Goal: Task Accomplishment & Management: Manage account settings

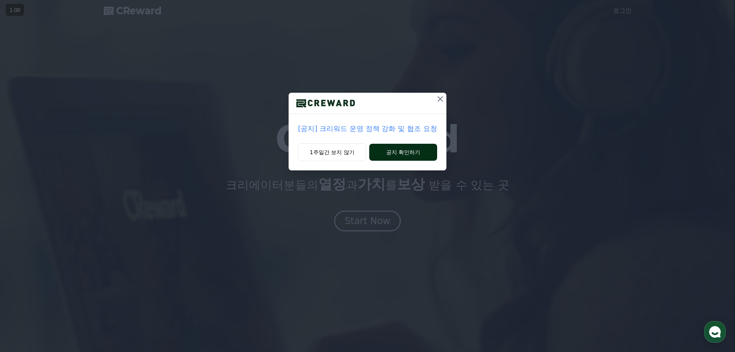
click at [393, 148] on button "공지 확인하기" at bounding box center [403, 152] width 68 height 17
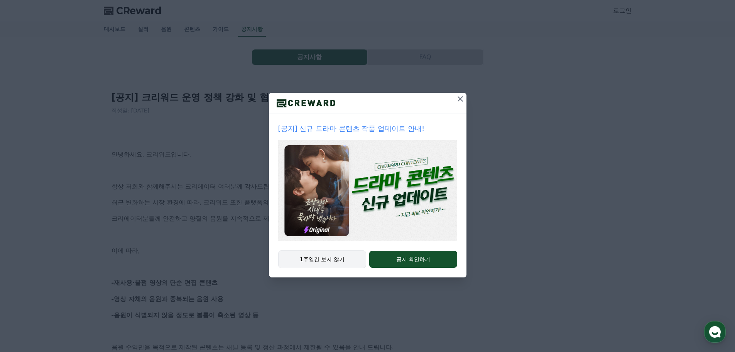
click at [344, 263] on button "1주일간 보지 않기" at bounding box center [322, 259] width 88 height 18
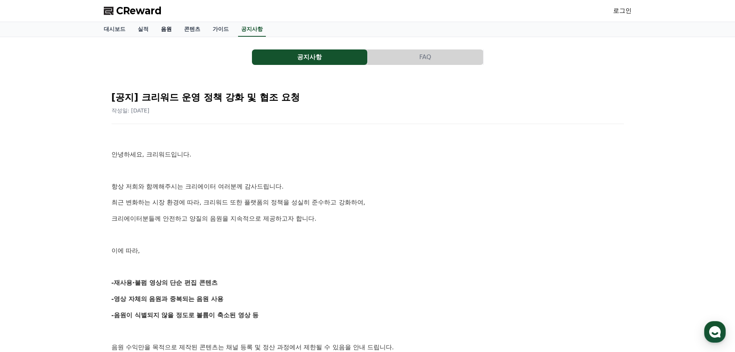
click at [169, 30] on link "음원" at bounding box center [166, 29] width 23 height 15
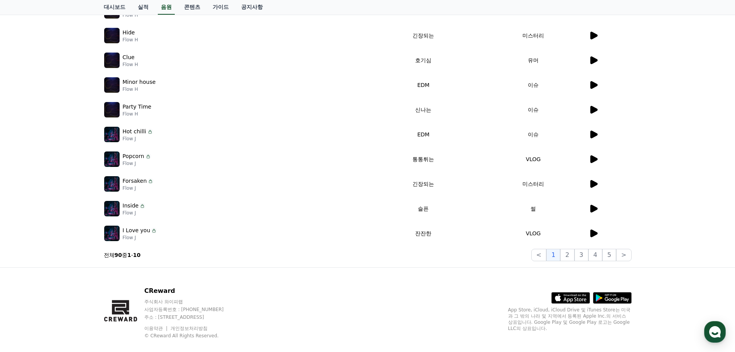
scroll to position [155, 0]
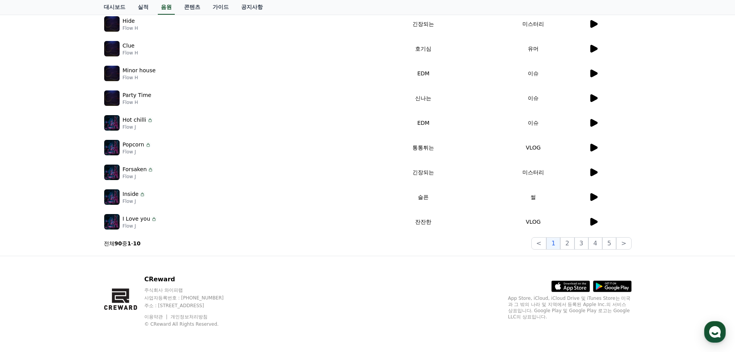
click at [599, 221] on div at bounding box center [610, 221] width 42 height 9
click at [592, 221] on icon at bounding box center [594, 222] width 7 height 8
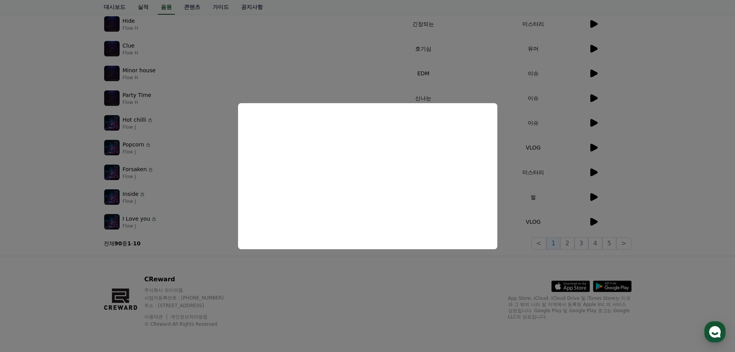
click at [647, 218] on button "close modal" at bounding box center [367, 176] width 735 height 352
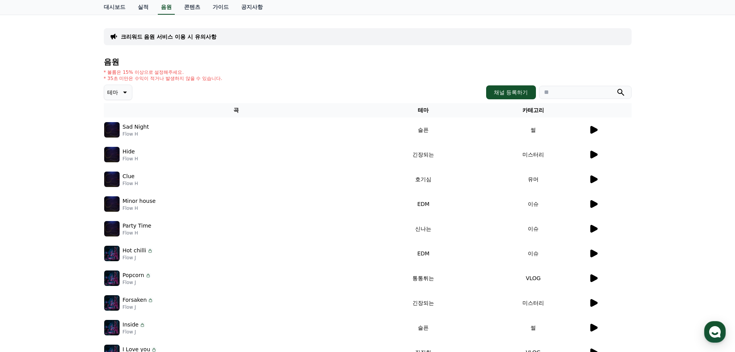
scroll to position [0, 0]
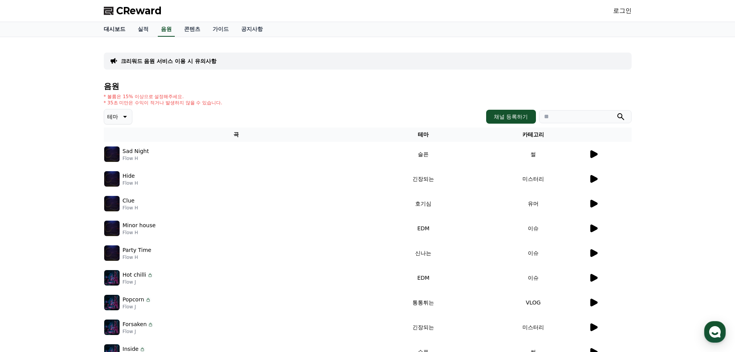
click at [117, 31] on link "대시보드" at bounding box center [115, 29] width 34 height 15
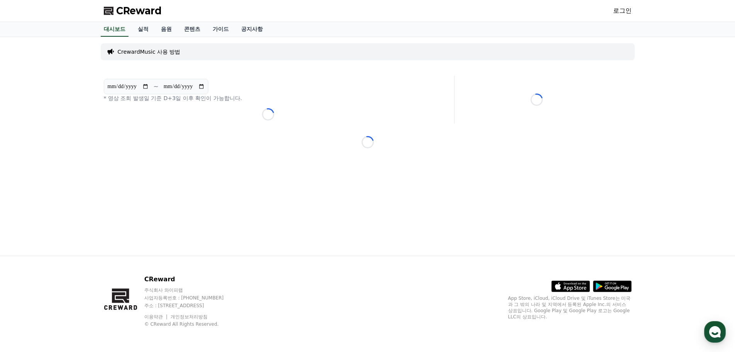
click at [622, 10] on link "로그인" at bounding box center [622, 10] width 19 height 9
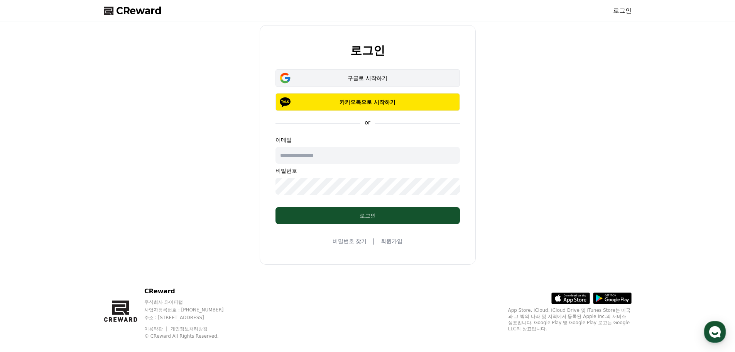
click at [373, 81] on div "구글로 시작하기" at bounding box center [368, 78] width 162 height 8
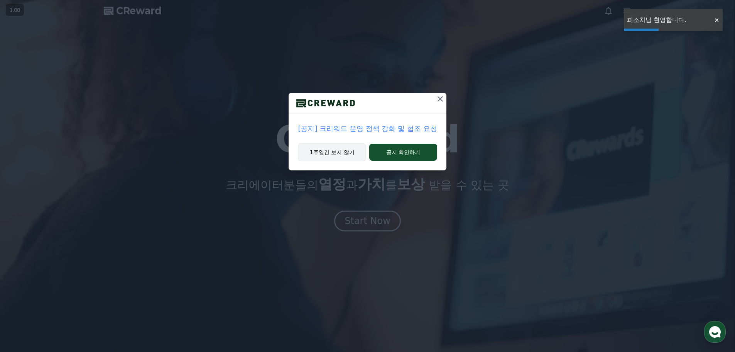
click at [344, 153] on button "1주일간 보지 않기" at bounding box center [332, 152] width 68 height 18
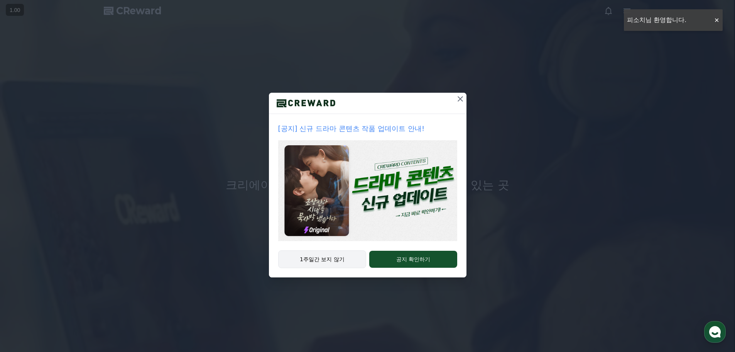
click at [328, 255] on button "1주일간 보지 않기" at bounding box center [322, 259] width 88 height 18
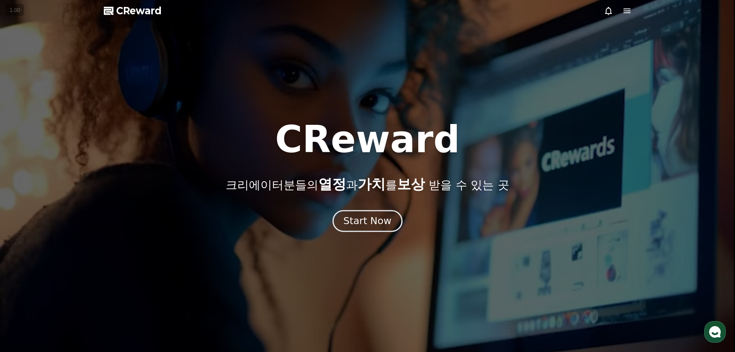
click at [360, 227] on div "Start Now" at bounding box center [368, 220] width 48 height 13
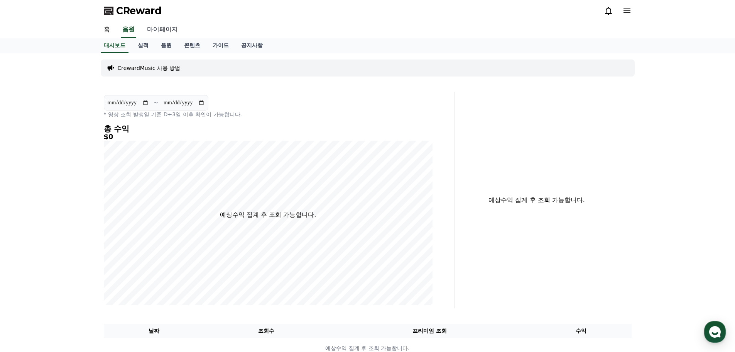
click at [170, 31] on link "마이페이지" at bounding box center [162, 30] width 43 height 16
select select "**********"
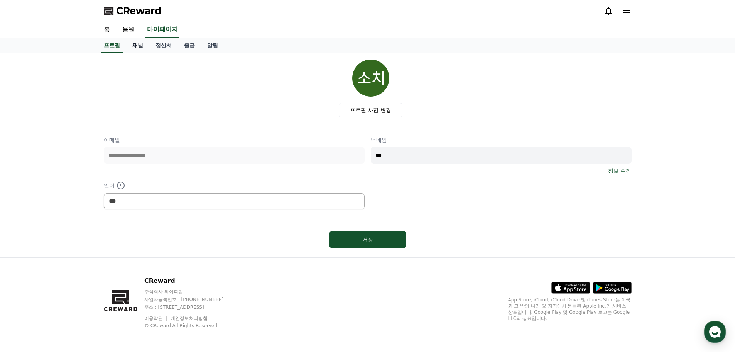
click at [134, 42] on link "채널" at bounding box center [137, 45] width 23 height 15
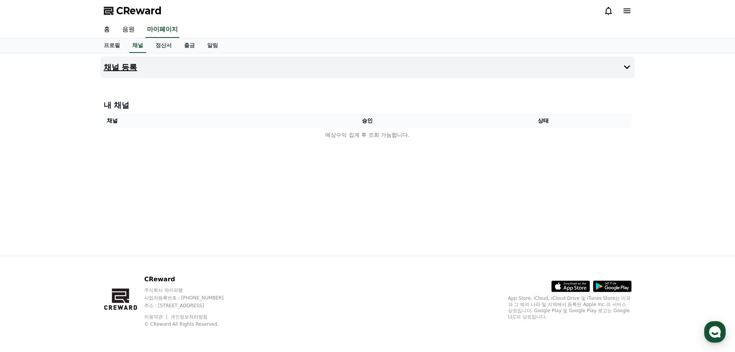
click at [137, 67] on h4 "채널 등록" at bounding box center [121, 67] width 34 height 8
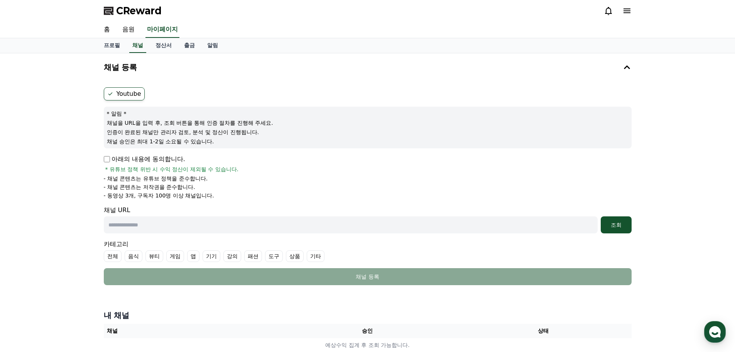
click at [158, 223] on input "text" at bounding box center [351, 224] width 494 height 17
paste input "**********"
type input "**********"
click at [615, 221] on div "조회" at bounding box center [616, 225] width 25 height 8
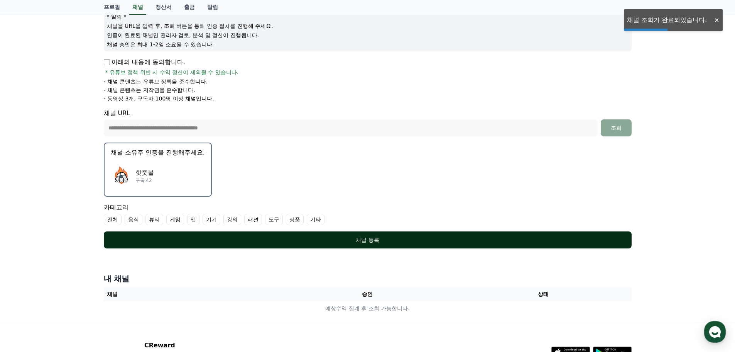
scroll to position [116, 0]
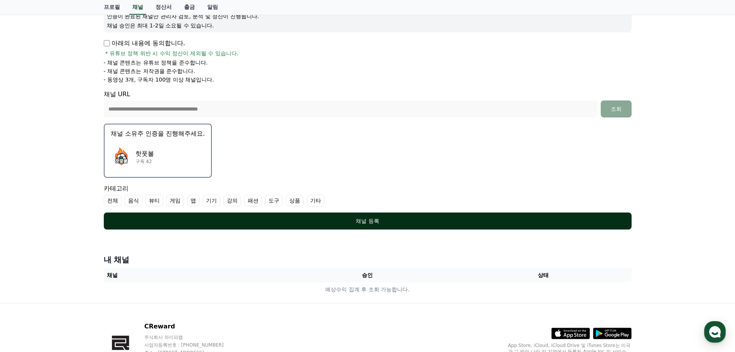
click at [328, 220] on div "채널 등록" at bounding box center [367, 221] width 497 height 8
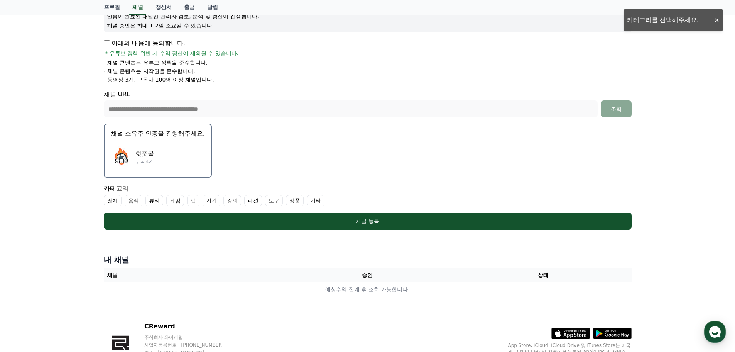
click at [314, 198] on label "기타" at bounding box center [316, 201] width 18 height 12
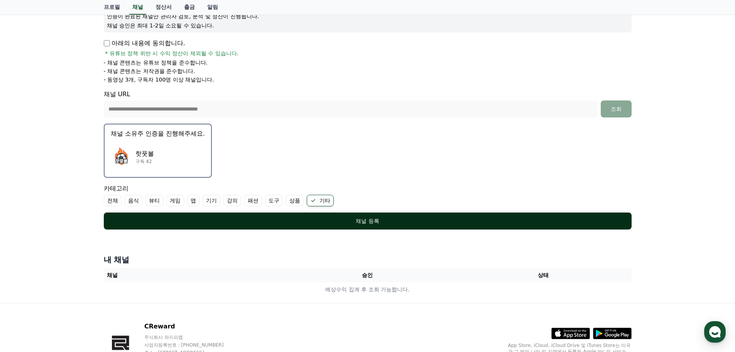
click at [317, 221] on div "채널 등록" at bounding box center [367, 221] width 497 height 8
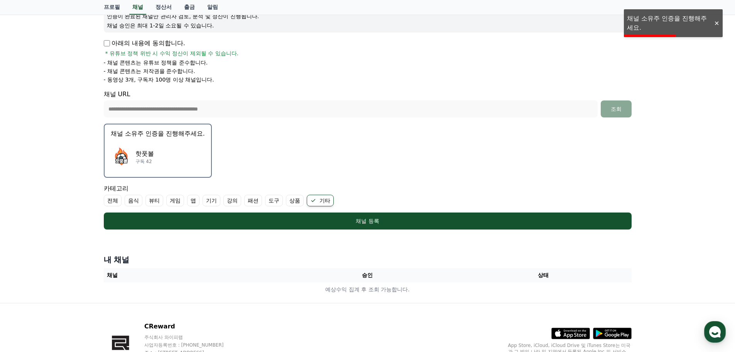
click at [166, 156] on div "핫풋볼 구독 42" at bounding box center [158, 156] width 94 height 31
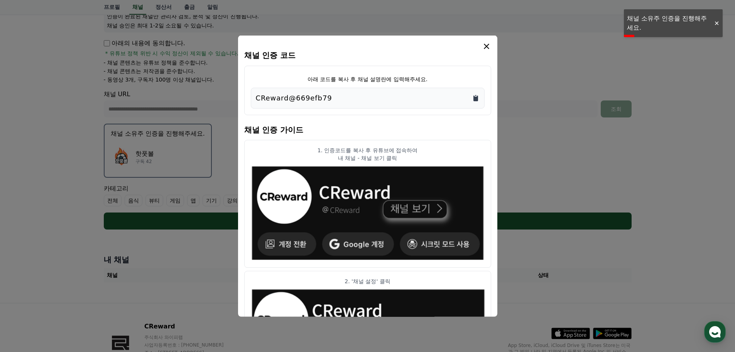
click at [474, 99] on icon "Copy to clipboard" at bounding box center [476, 98] width 5 height 6
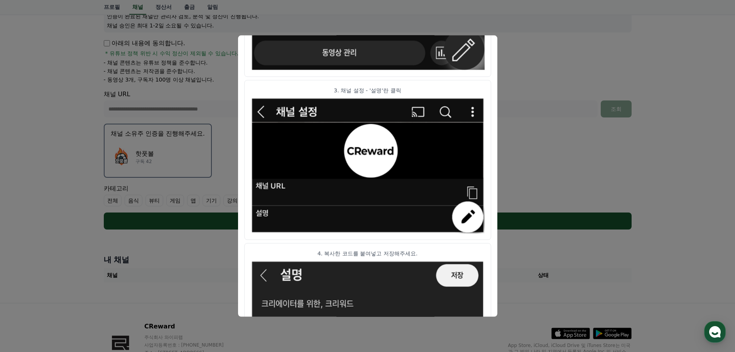
scroll to position [385, 0]
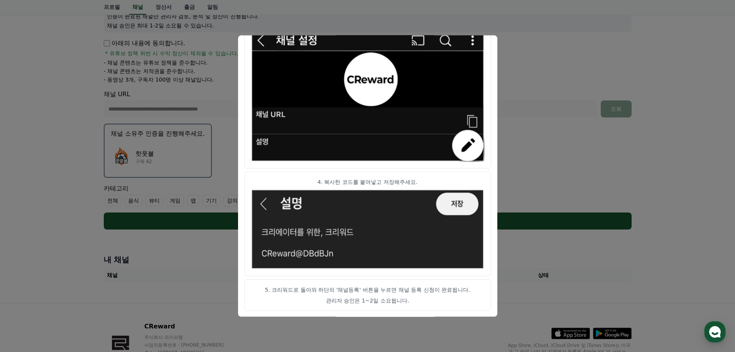
click at [538, 152] on button "close modal" at bounding box center [367, 176] width 735 height 352
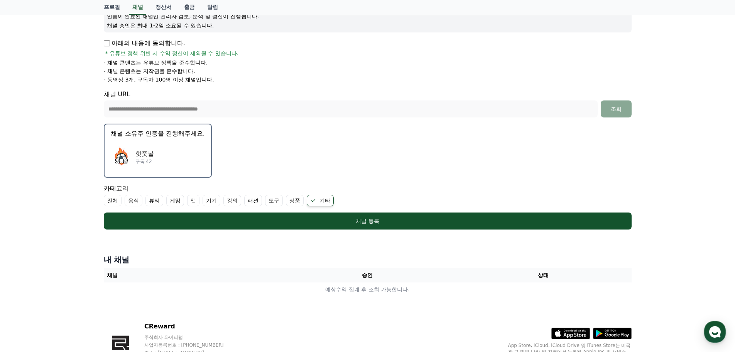
click at [176, 155] on div "핫풋볼 구독 42" at bounding box center [158, 156] width 94 height 31
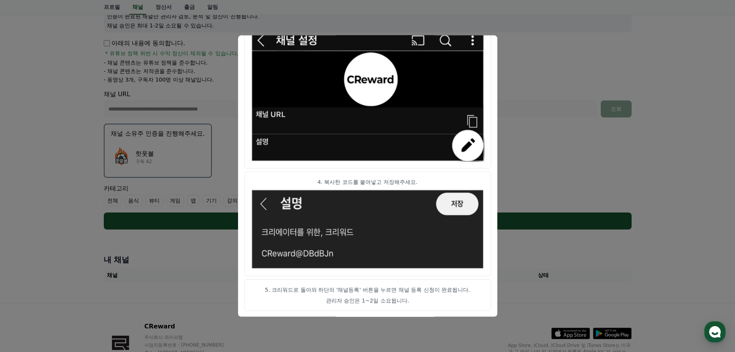
click at [528, 156] on button "close modal" at bounding box center [367, 176] width 735 height 352
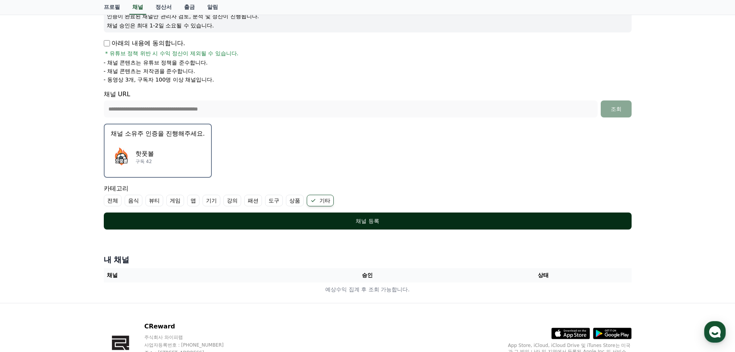
click at [408, 224] on div "채널 등록" at bounding box center [367, 221] width 497 height 8
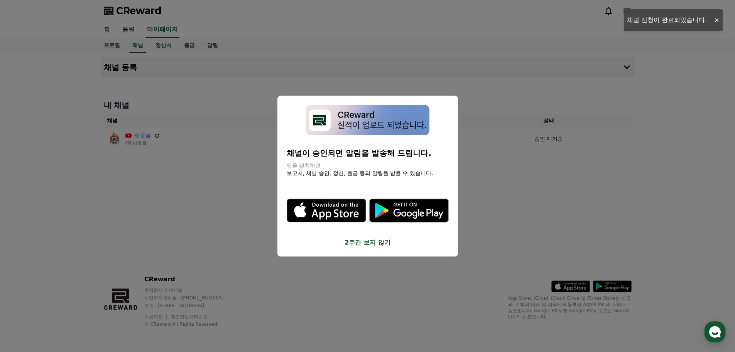
click at [371, 245] on button "2주간 보지 않기" at bounding box center [368, 242] width 162 height 9
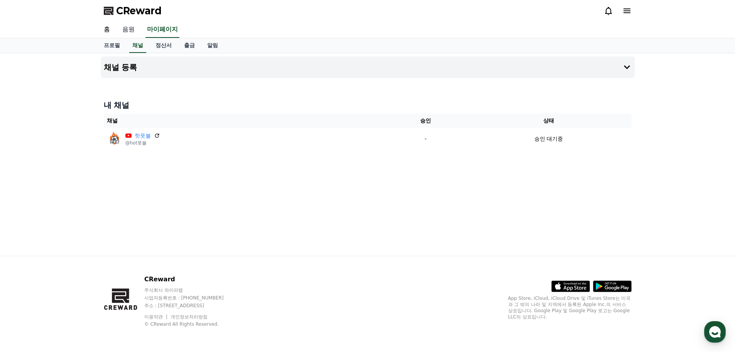
click at [133, 27] on link "음원" at bounding box center [128, 30] width 25 height 16
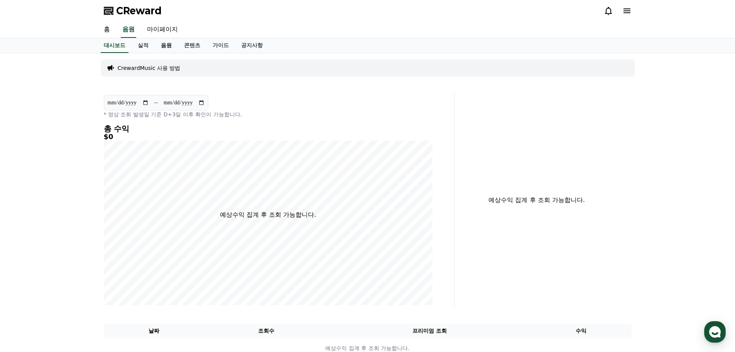
click at [167, 45] on link "음원" at bounding box center [166, 45] width 23 height 15
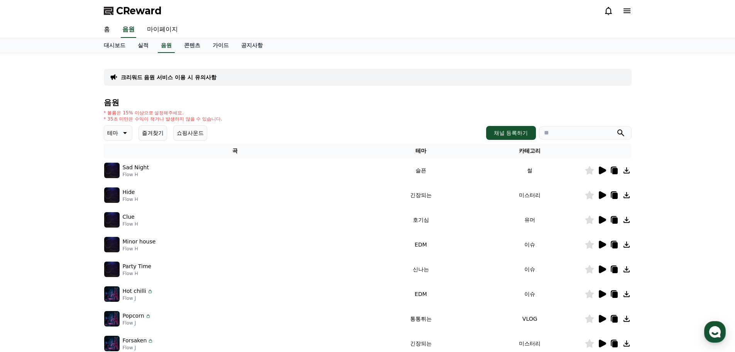
click at [130, 131] on button "테마" at bounding box center [118, 132] width 29 height 15
click at [120, 194] on button "즐거움" at bounding box center [116, 199] width 22 height 17
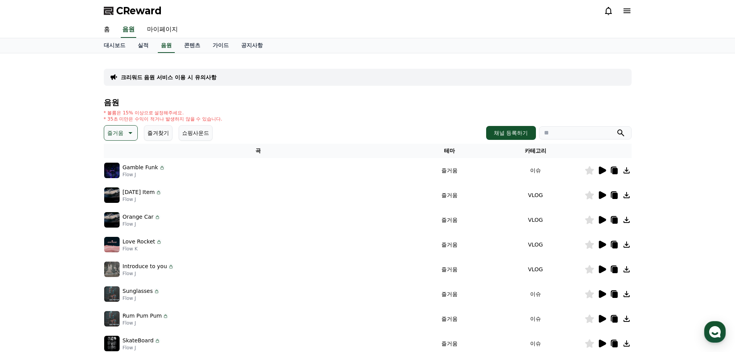
click at [217, 170] on div "Gamble Funk Flow J" at bounding box center [258, 170] width 308 height 15
click at [152, 167] on p "Gamble Funk" at bounding box center [141, 167] width 36 height 8
click at [142, 168] on p "Gamble Funk" at bounding box center [141, 167] width 36 height 8
click at [602, 170] on icon at bounding box center [602, 170] width 7 height 8
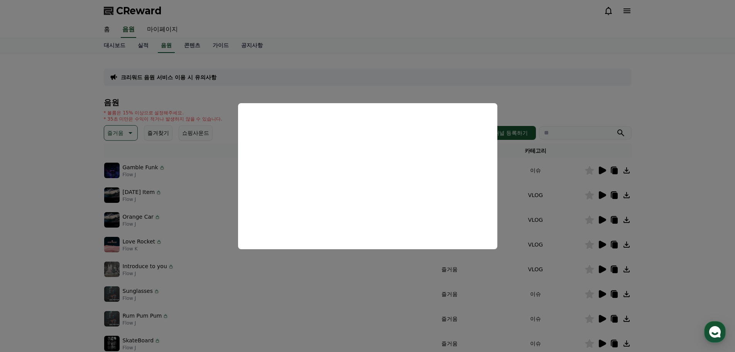
click at [86, 119] on button "close modal" at bounding box center [367, 176] width 735 height 352
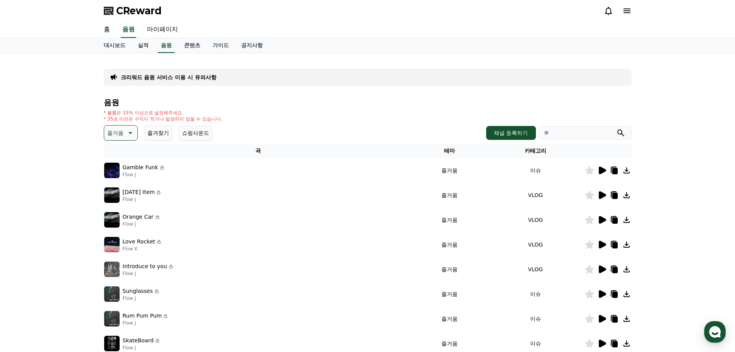
click at [119, 129] on p "즐거움" at bounding box center [115, 132] width 16 height 11
click at [119, 153] on button "전체" at bounding box center [113, 153] width 17 height 17
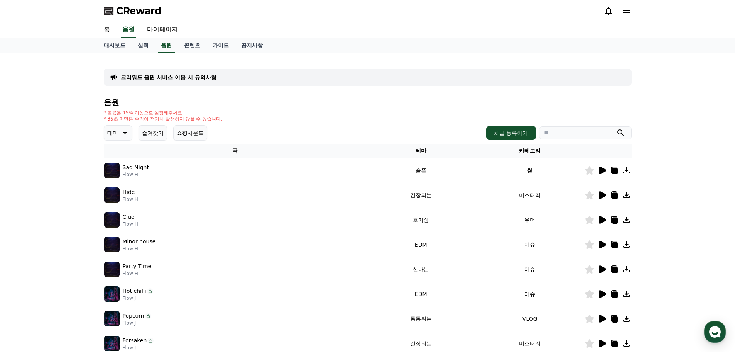
click at [572, 133] on input "search" at bounding box center [585, 132] width 93 height 13
click at [616, 128] on button "submit" at bounding box center [620, 132] width 9 height 9
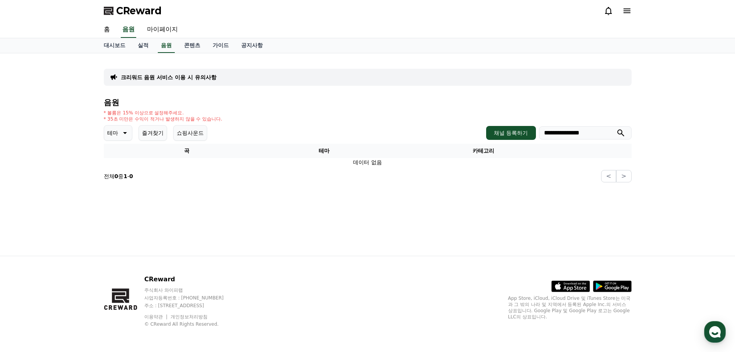
drag, startPoint x: 596, startPoint y: 134, endPoint x: 611, endPoint y: 133, distance: 14.3
click at [569, 134] on input "**********" at bounding box center [585, 132] width 93 height 13
type input "*******"
click at [619, 133] on icon "submit" at bounding box center [620, 132] width 9 height 9
drag, startPoint x: 588, startPoint y: 132, endPoint x: 526, endPoint y: 132, distance: 61.8
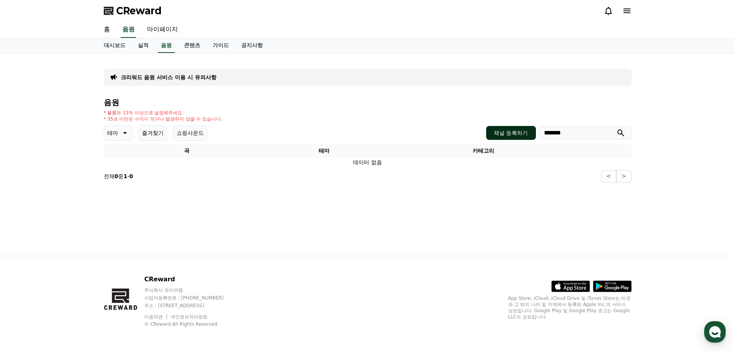
click at [526, 132] on div "채널 등록하기 *******" at bounding box center [558, 133] width 145 height 14
paste input "**********"
drag, startPoint x: 564, startPoint y: 134, endPoint x: 535, endPoint y: 133, distance: 28.2
click at [535, 133] on div "**********" at bounding box center [558, 133] width 145 height 14
click at [572, 136] on input "**********" at bounding box center [585, 132] width 93 height 13
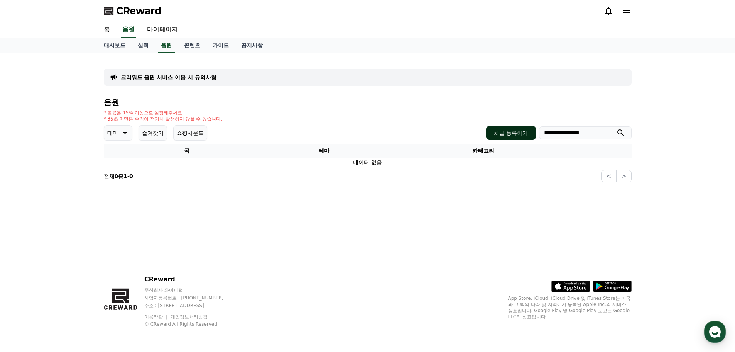
drag, startPoint x: 562, startPoint y: 132, endPoint x: 516, endPoint y: 130, distance: 46.0
click at [516, 131] on div "**********" at bounding box center [558, 133] width 145 height 14
type input "*******"
click at [621, 132] on icon "submit" at bounding box center [620, 132] width 9 height 9
drag, startPoint x: 576, startPoint y: 137, endPoint x: 488, endPoint y: 130, distance: 88.2
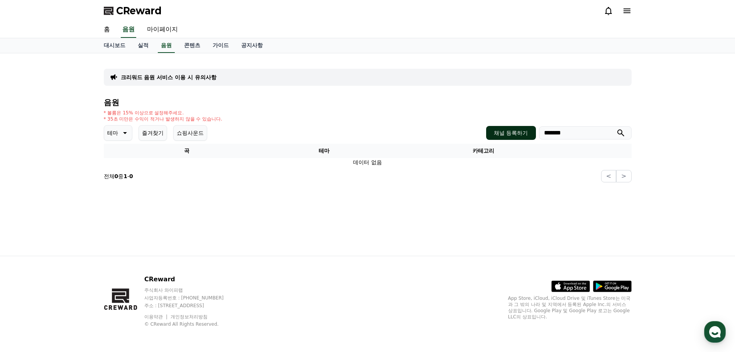
click at [501, 131] on div "채널 등록하기 *******" at bounding box center [558, 133] width 145 height 14
click at [103, 129] on div "크리워드 음원 서비스 이용 시 유의사항 음원 * 볼륨은 15% 이상으로 설정해주세요. * 35초 미만은 수익이 적거나 발생하지 않을 수 있습니…" at bounding box center [368, 120] width 534 height 129
click at [115, 130] on p "테마" at bounding box center [112, 132] width 11 height 11
click at [113, 159] on button "웅장한" at bounding box center [116, 159] width 22 height 17
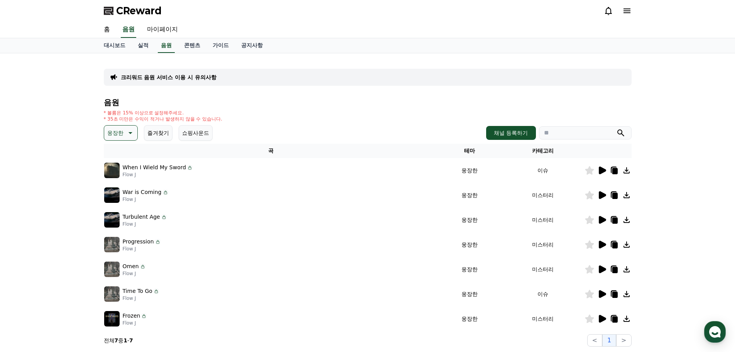
click at [608, 172] on div at bounding box center [608, 170] width 46 height 9
click at [603, 172] on icon at bounding box center [602, 170] width 7 height 8
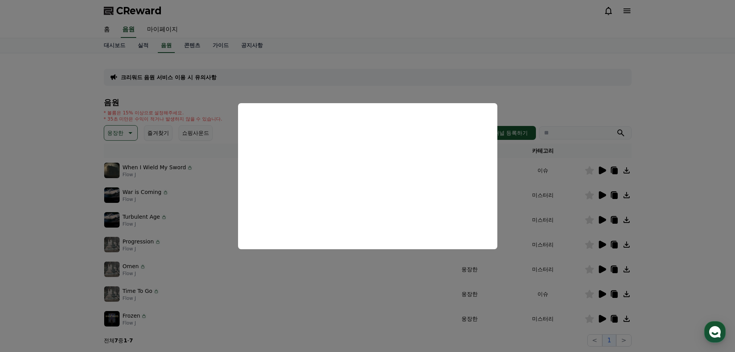
scroll to position [77, 0]
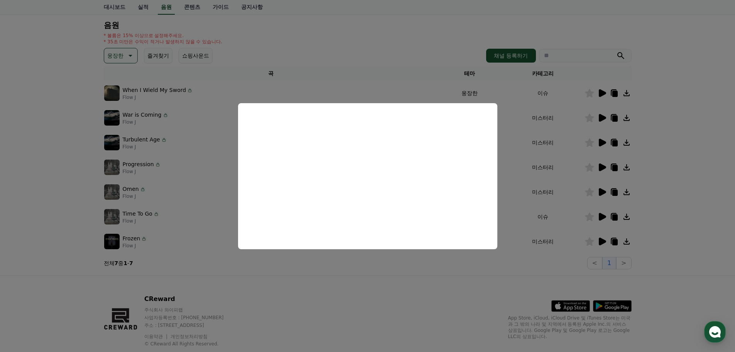
click at [688, 208] on button "close modal" at bounding box center [367, 176] width 735 height 352
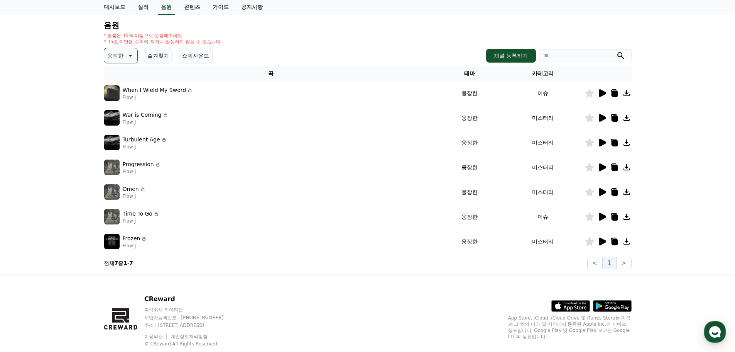
click at [600, 121] on icon at bounding box center [602, 118] width 7 height 8
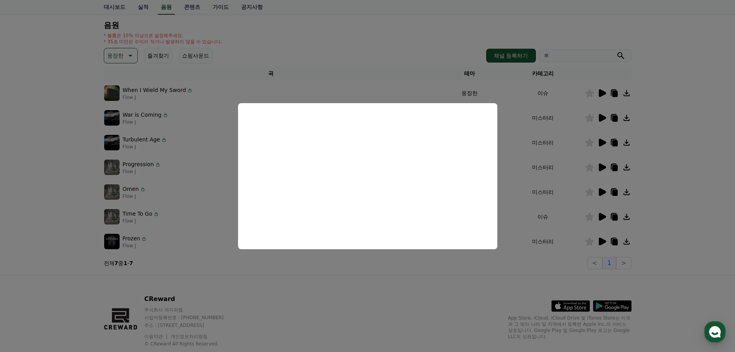
click at [695, 170] on button "close modal" at bounding box center [367, 176] width 735 height 352
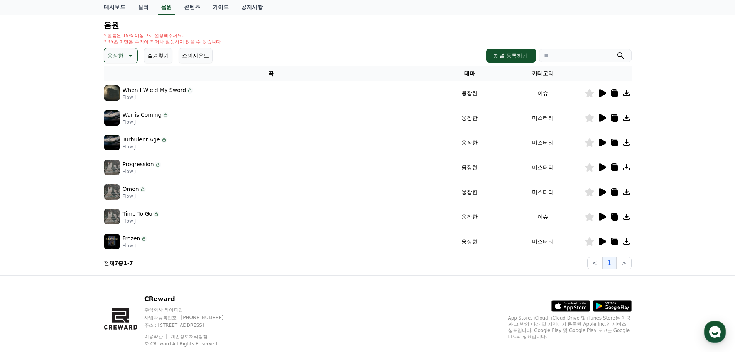
click at [596, 143] on div at bounding box center [608, 142] width 46 height 9
click at [606, 142] on icon at bounding box center [602, 143] width 7 height 8
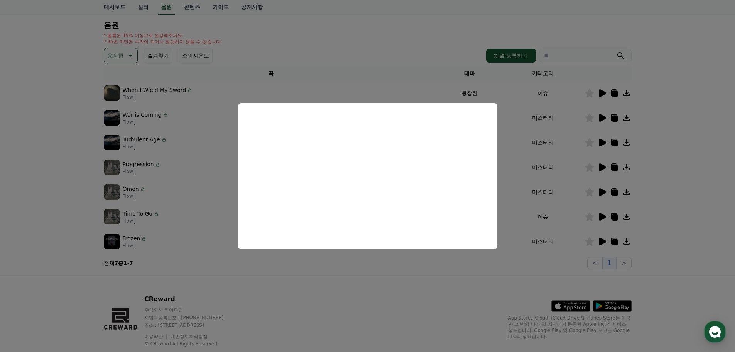
click at [670, 169] on button "close modal" at bounding box center [367, 176] width 735 height 352
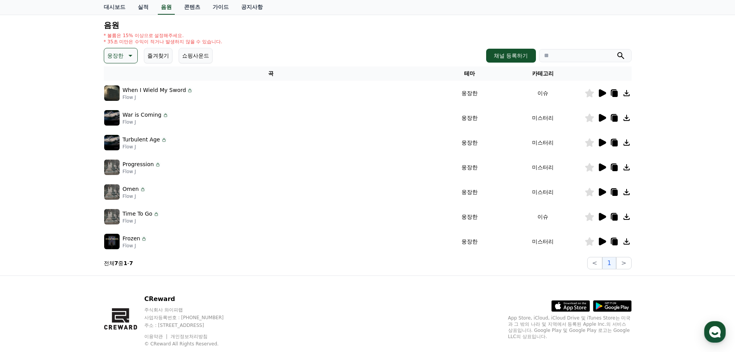
click at [602, 169] on icon at bounding box center [602, 167] width 7 height 8
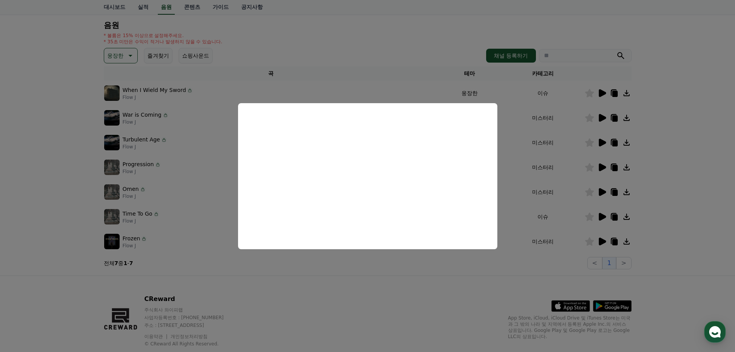
click at [669, 181] on button "close modal" at bounding box center [367, 176] width 735 height 352
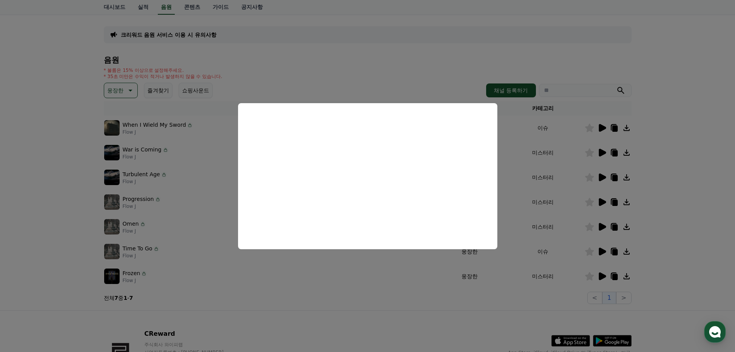
scroll to position [0, 0]
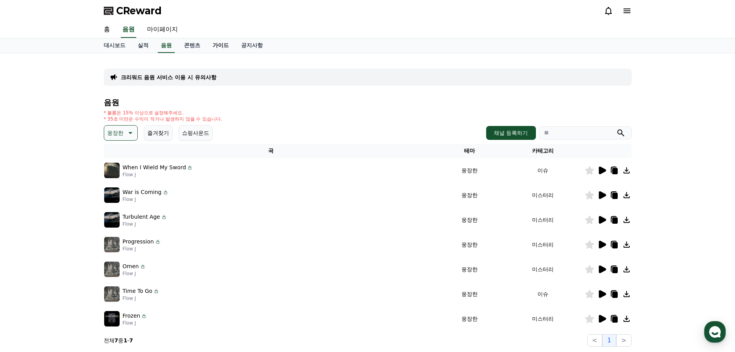
click at [229, 43] on link "가이드" at bounding box center [221, 45] width 29 height 15
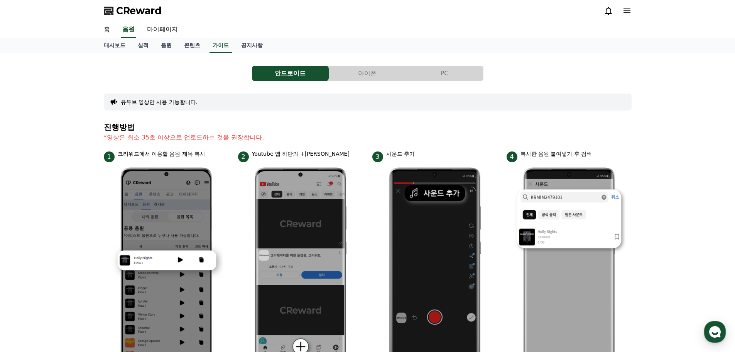
click at [143, 14] on span "CReward" at bounding box center [139, 11] width 46 height 12
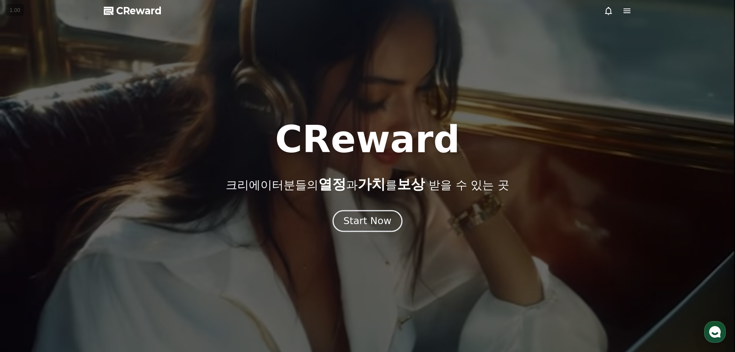
click at [374, 220] on div "Start Now" at bounding box center [368, 220] width 48 height 13
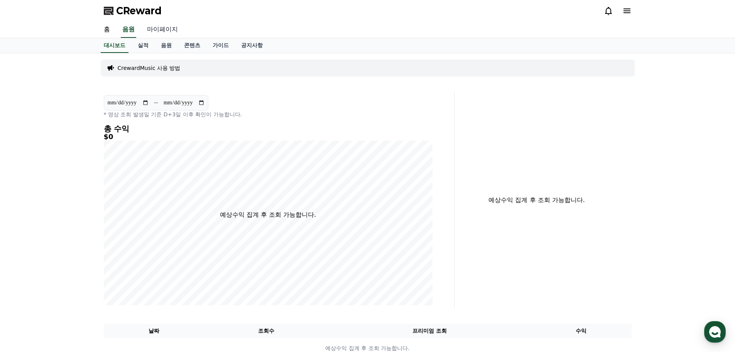
click at [162, 29] on link "마이페이지" at bounding box center [162, 30] width 43 height 16
select select "**********"
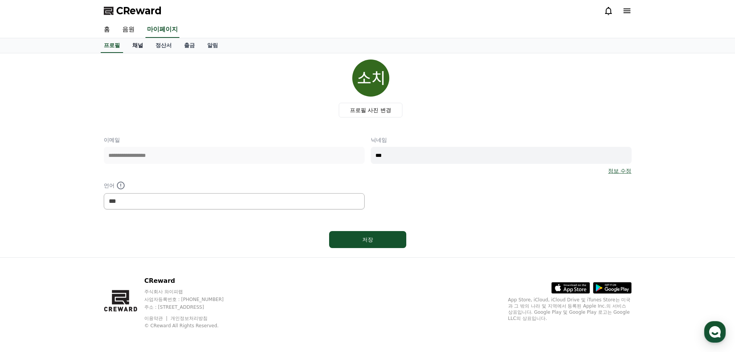
click at [141, 44] on link "채널" at bounding box center [137, 45] width 23 height 15
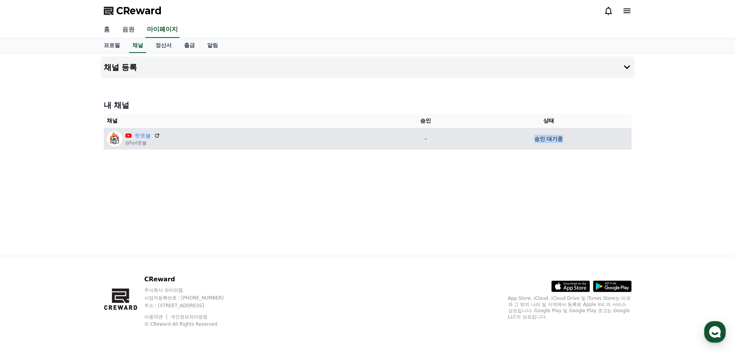
drag, startPoint x: 540, startPoint y: 139, endPoint x: 578, endPoint y: 140, distance: 37.9
click at [578, 140] on div "승인 대기중" at bounding box center [548, 139] width 159 height 8
click at [141, 136] on link "핫풋볼" at bounding box center [143, 136] width 16 height 8
